Goal: Task Accomplishment & Management: Manage account settings

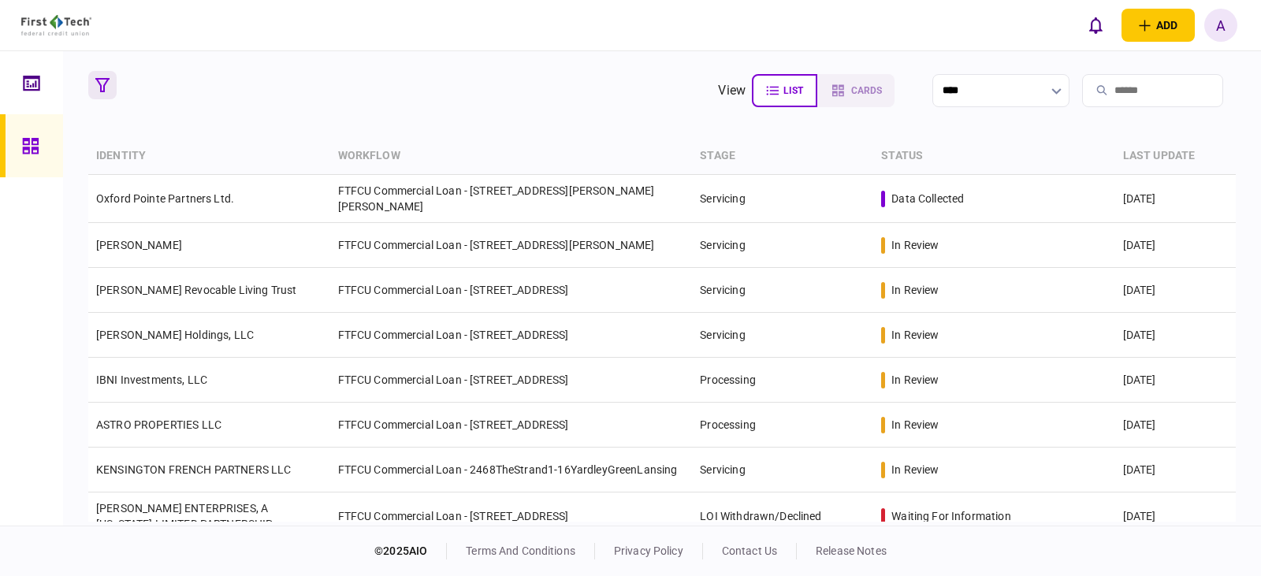
click at [108, 84] on icon "button" at bounding box center [102, 85] width 14 height 14
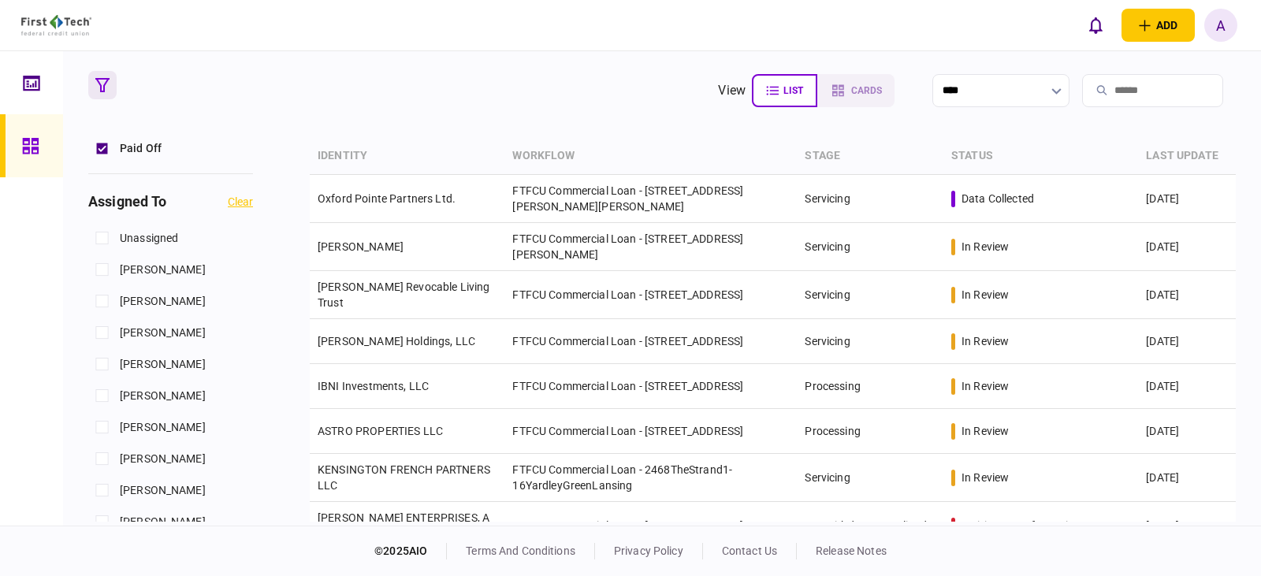
scroll to position [631, 0]
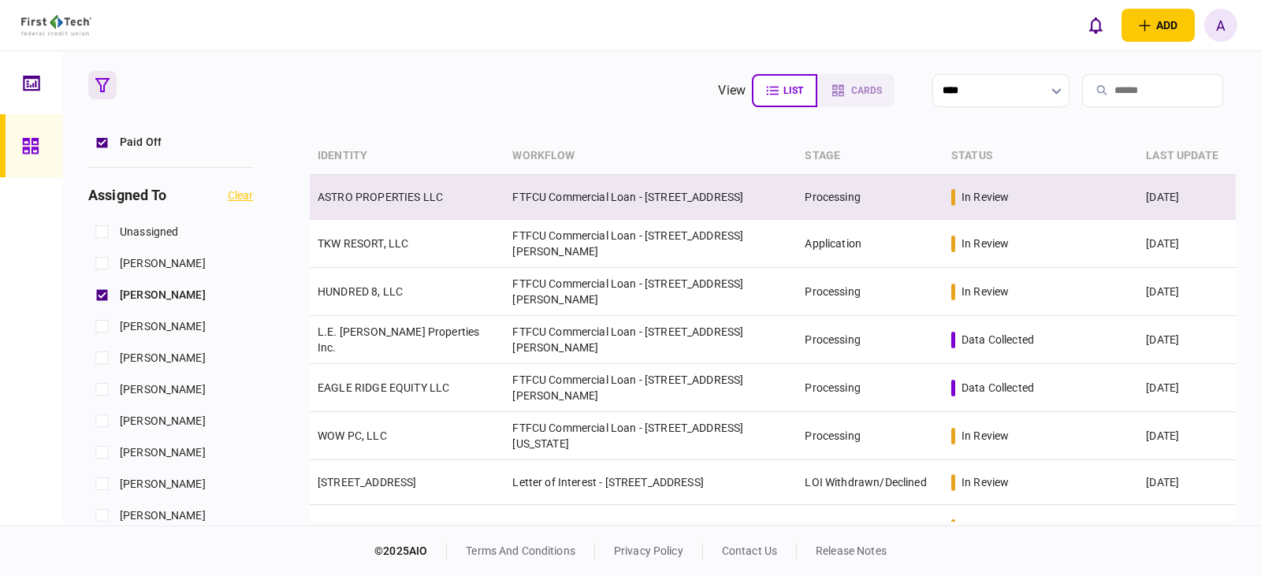
click at [374, 199] on link "ASTRO PROPERTIES LLC" at bounding box center [380, 197] width 125 height 13
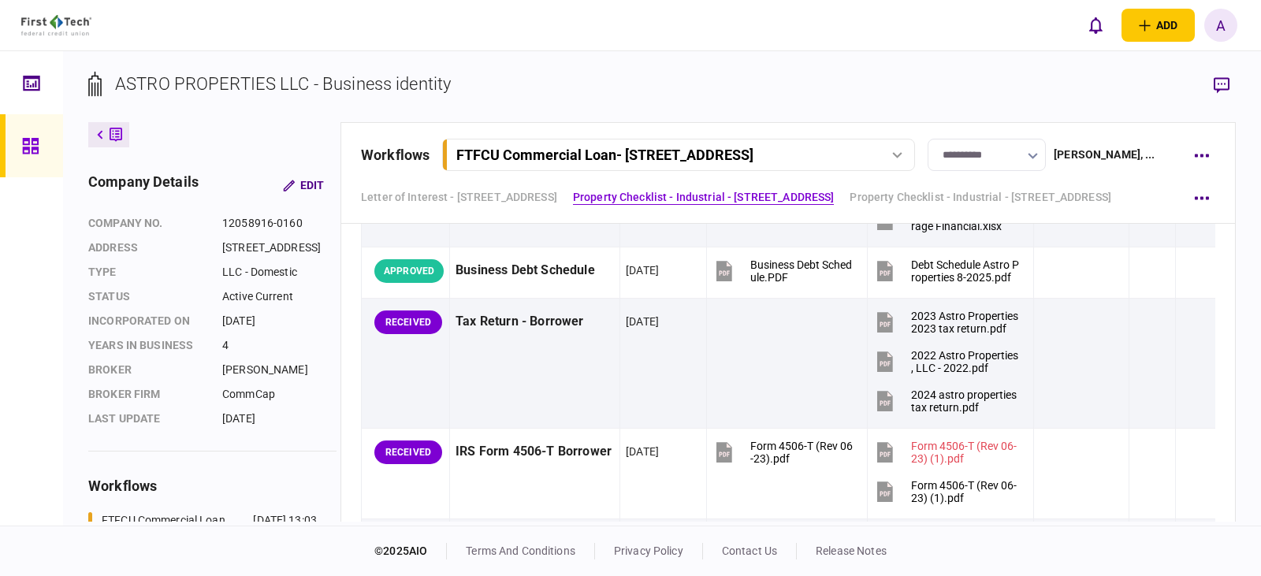
scroll to position [946, 0]
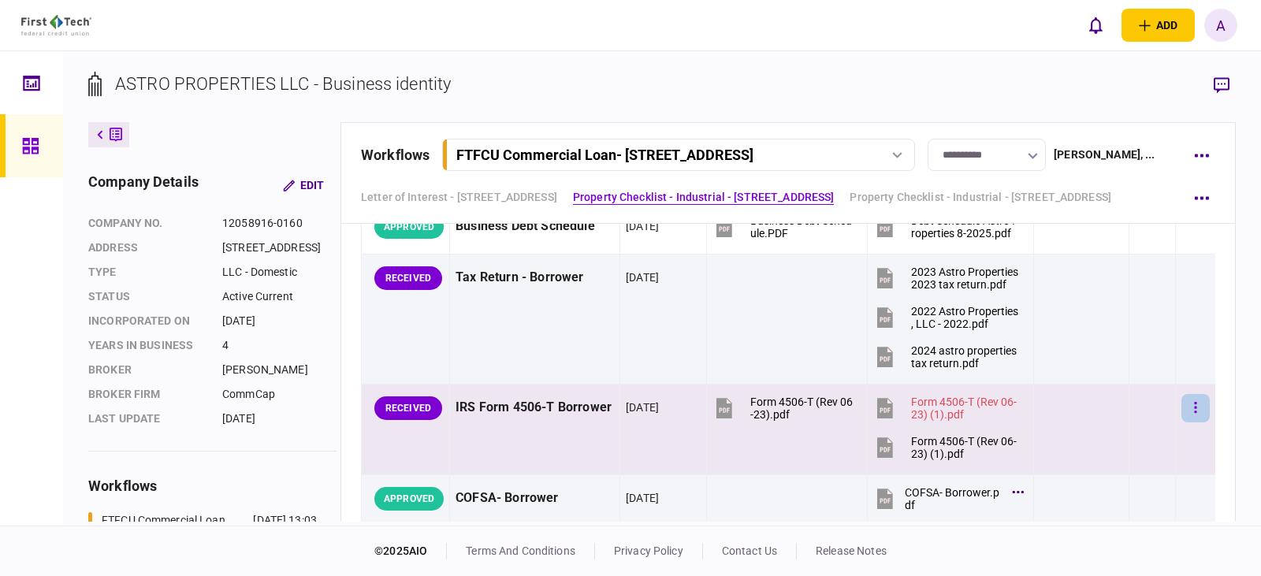
click at [1189, 409] on button "button" at bounding box center [1196, 408] width 28 height 28
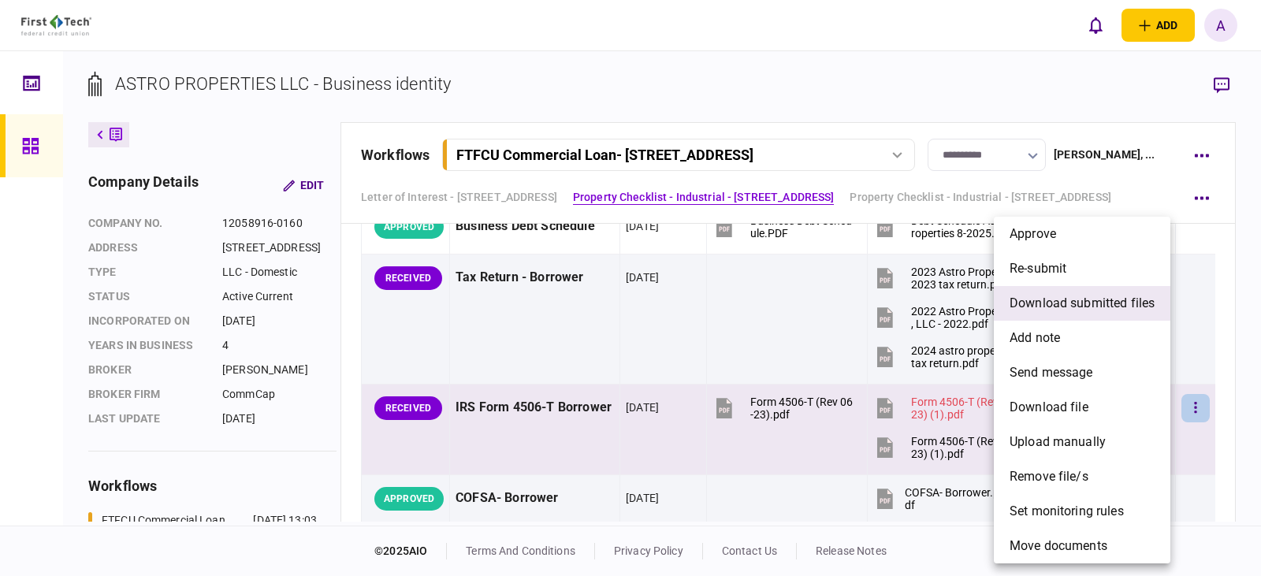
click at [1078, 304] on span "download submitted files" at bounding box center [1082, 303] width 145 height 19
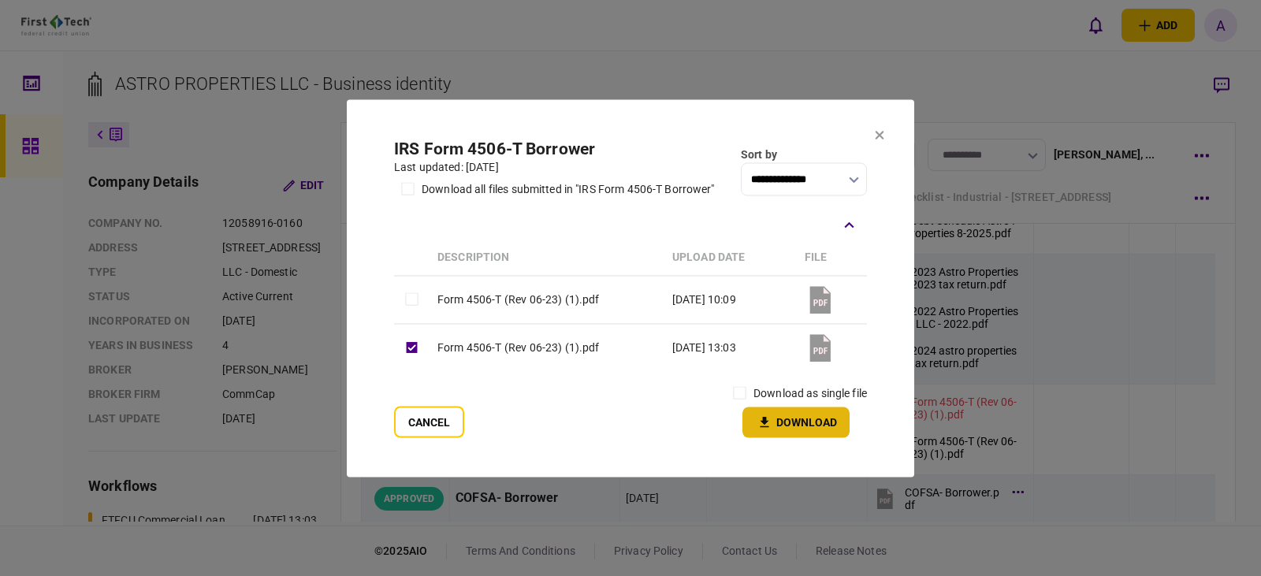
click at [803, 423] on button "Download" at bounding box center [796, 422] width 107 height 31
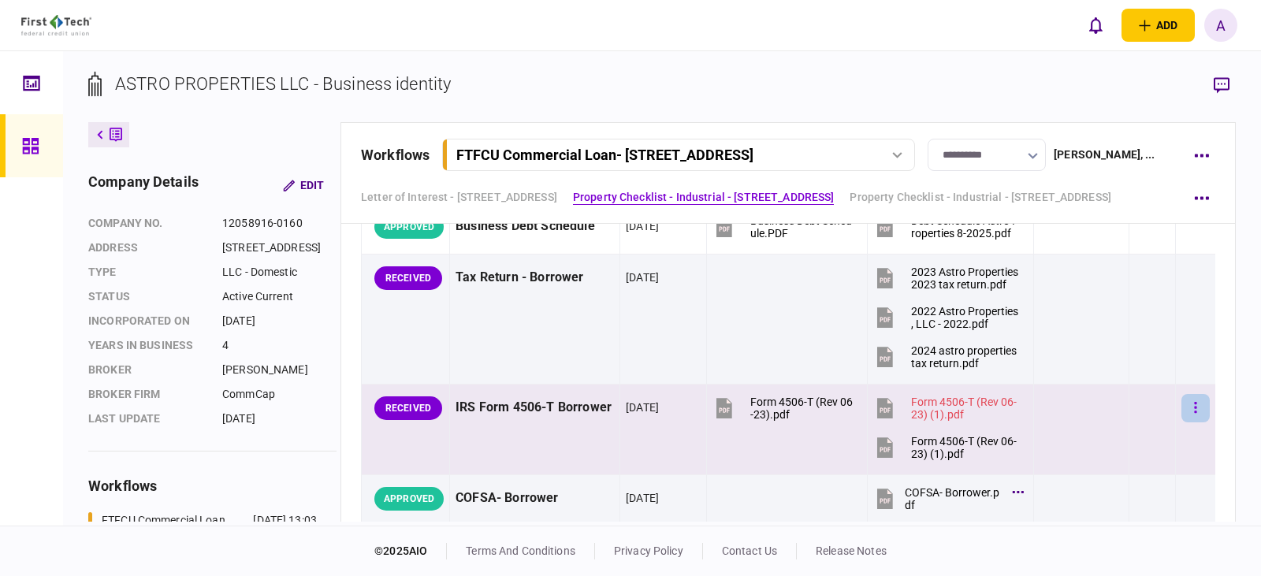
click at [1194, 409] on icon "button" at bounding box center [1195, 407] width 3 height 15
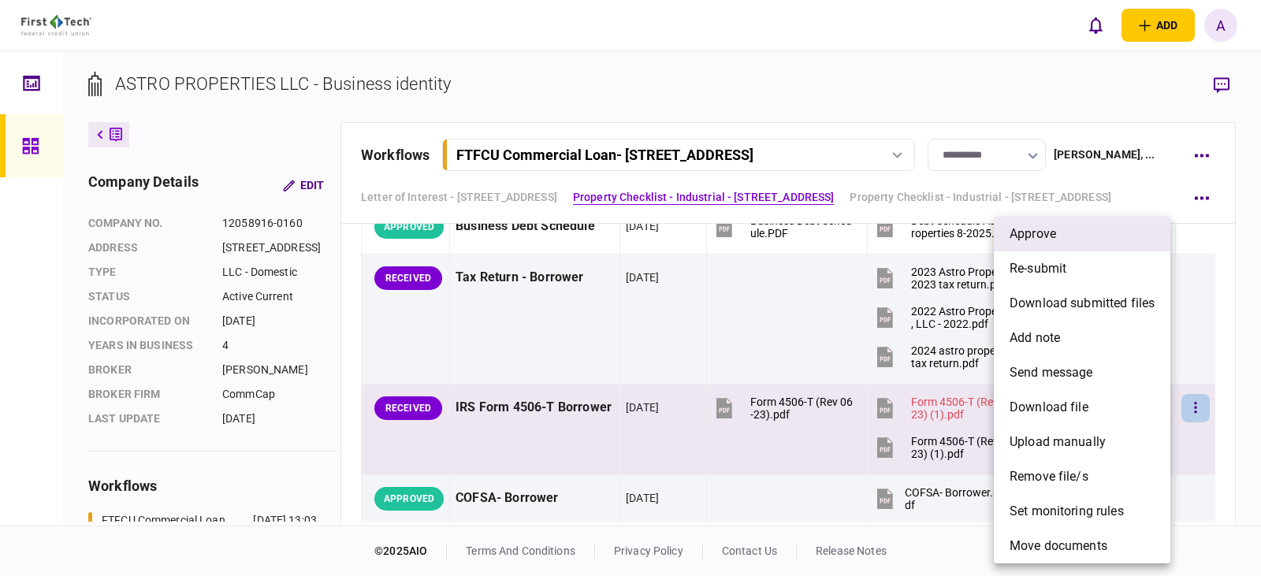
click at [1046, 232] on span "approve" at bounding box center [1033, 234] width 47 height 19
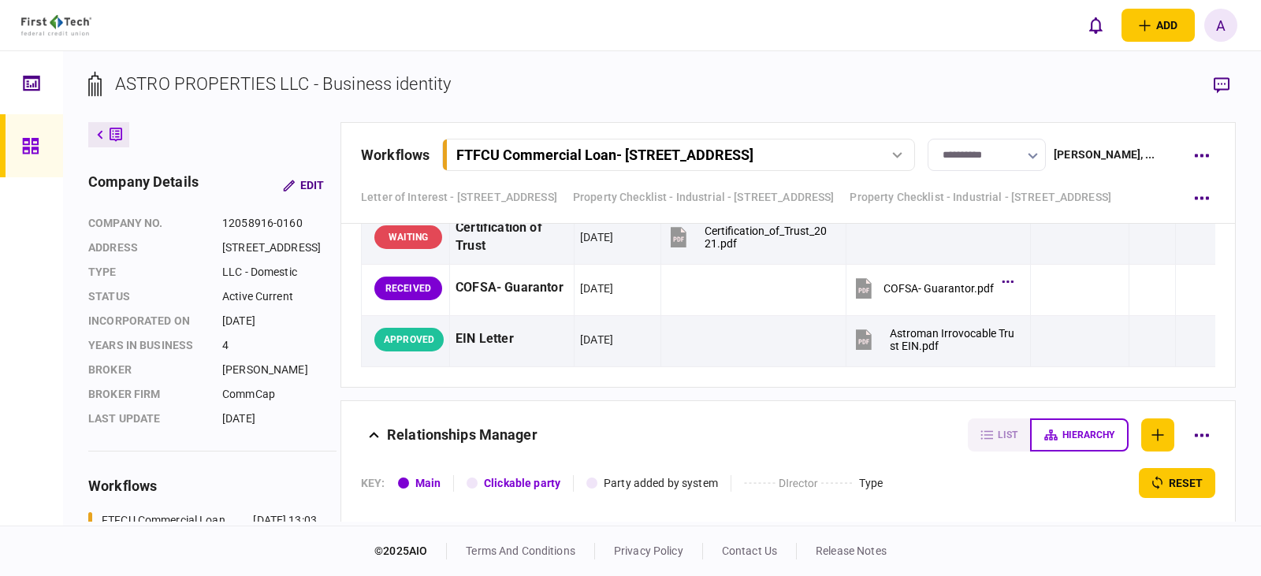
scroll to position [4257, 0]
